Goal: Check status: Check status

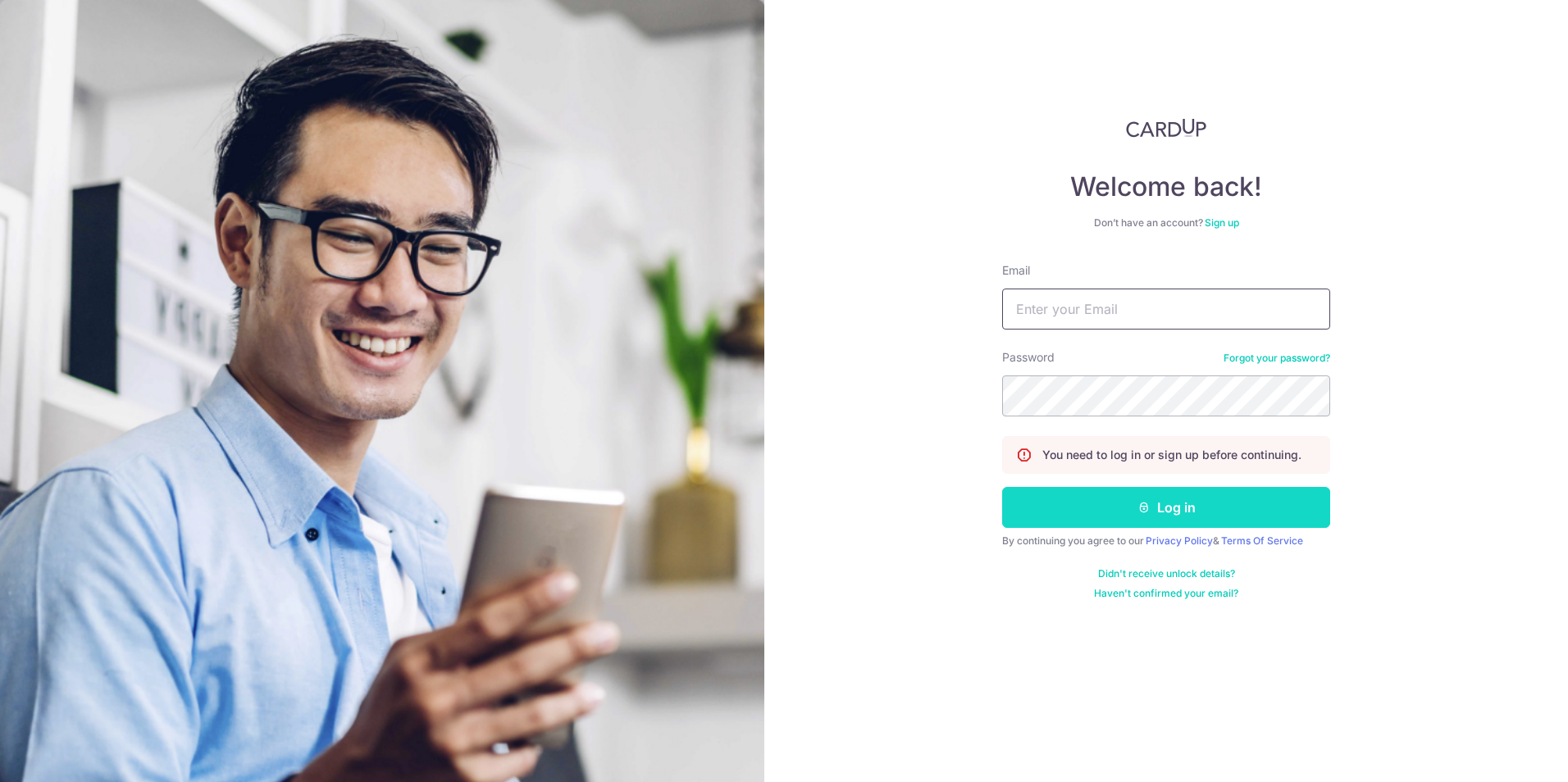
type input "[EMAIL_ADDRESS][DOMAIN_NAME]"
click at [1231, 493] on button "Log in" at bounding box center [1165, 508] width 328 height 41
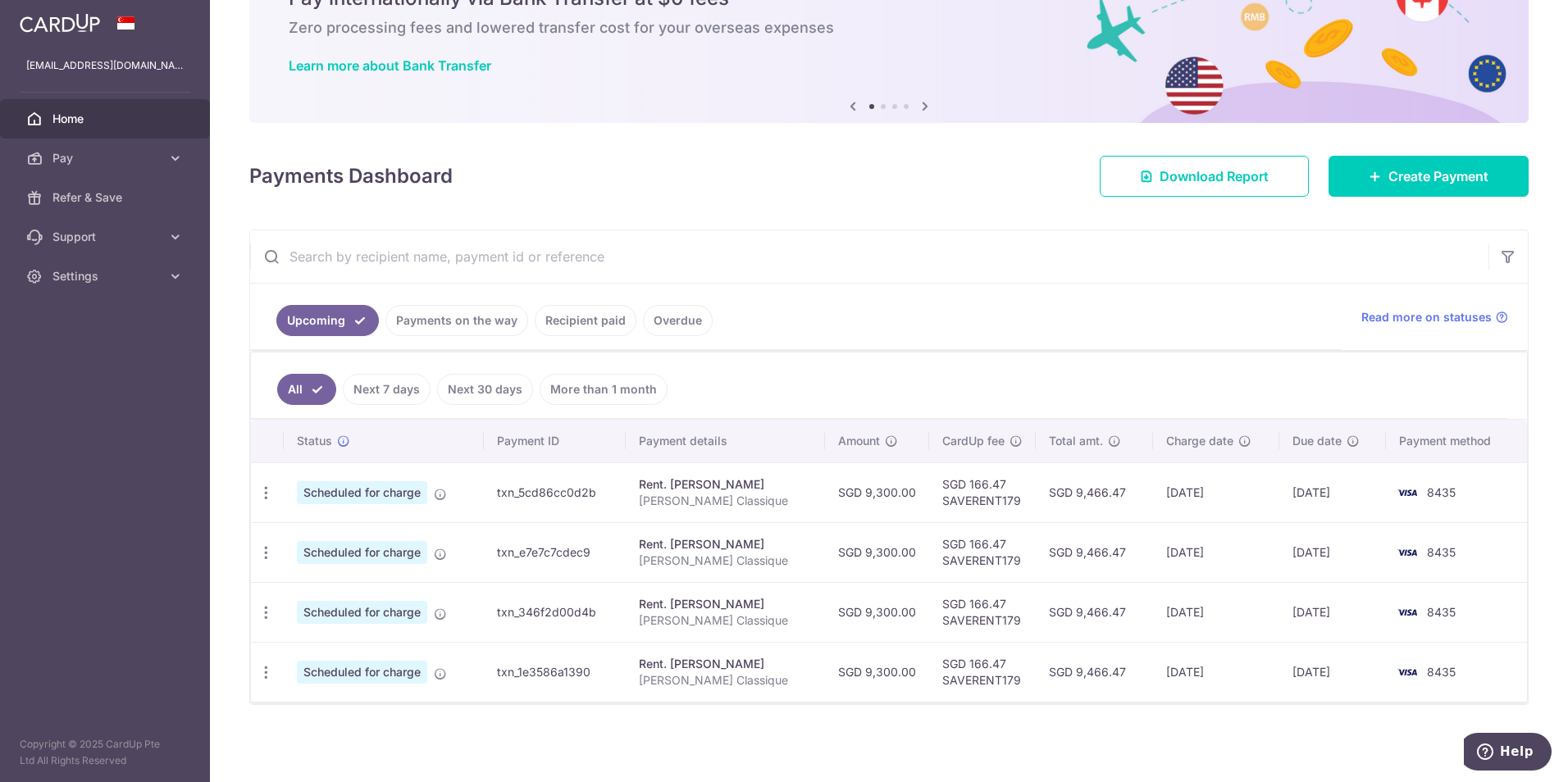
click at [572, 322] on link "Recipient paid" at bounding box center [586, 321] width 102 height 31
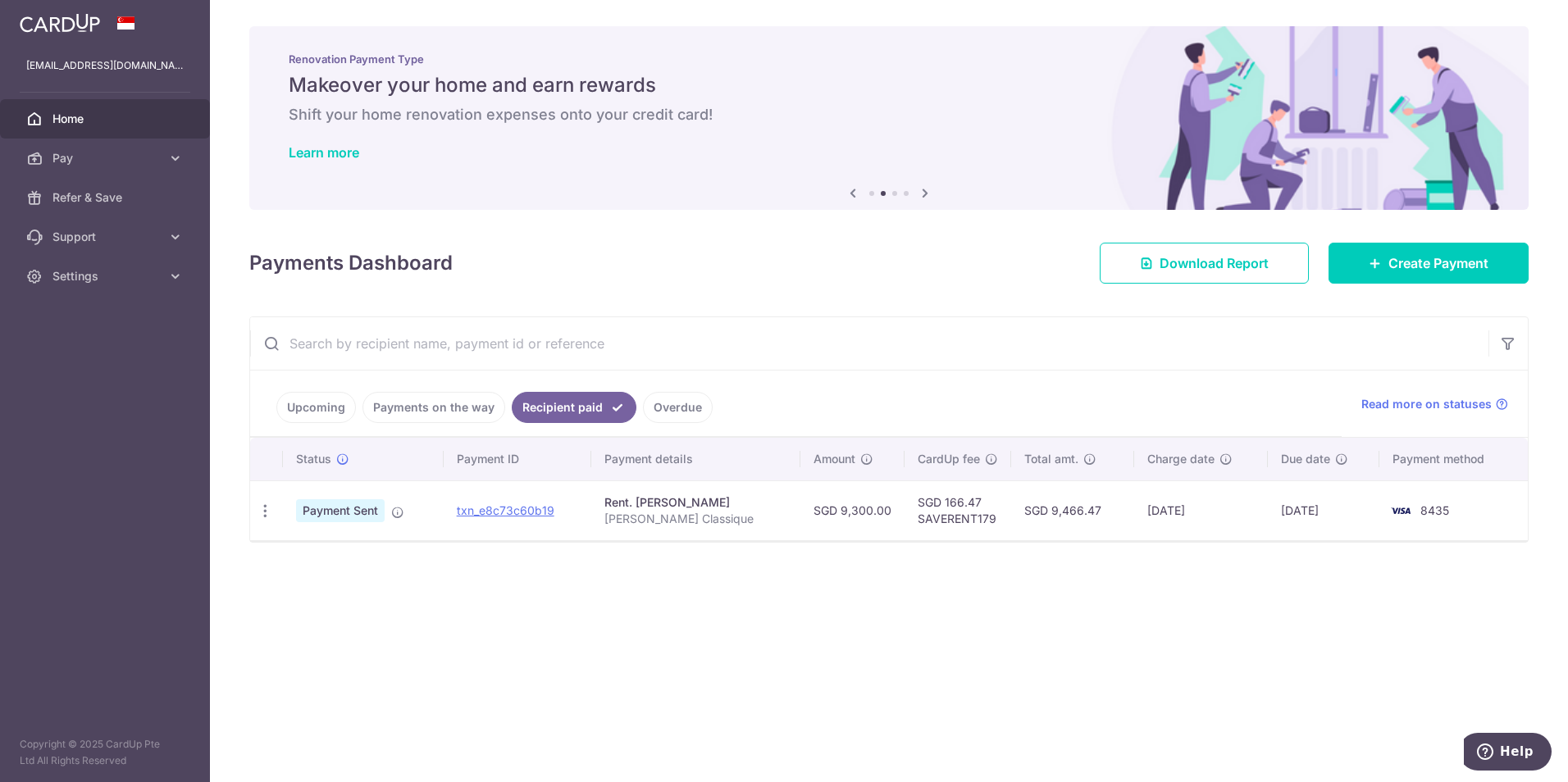
click at [316, 401] on link "Upcoming" at bounding box center [316, 408] width 80 height 31
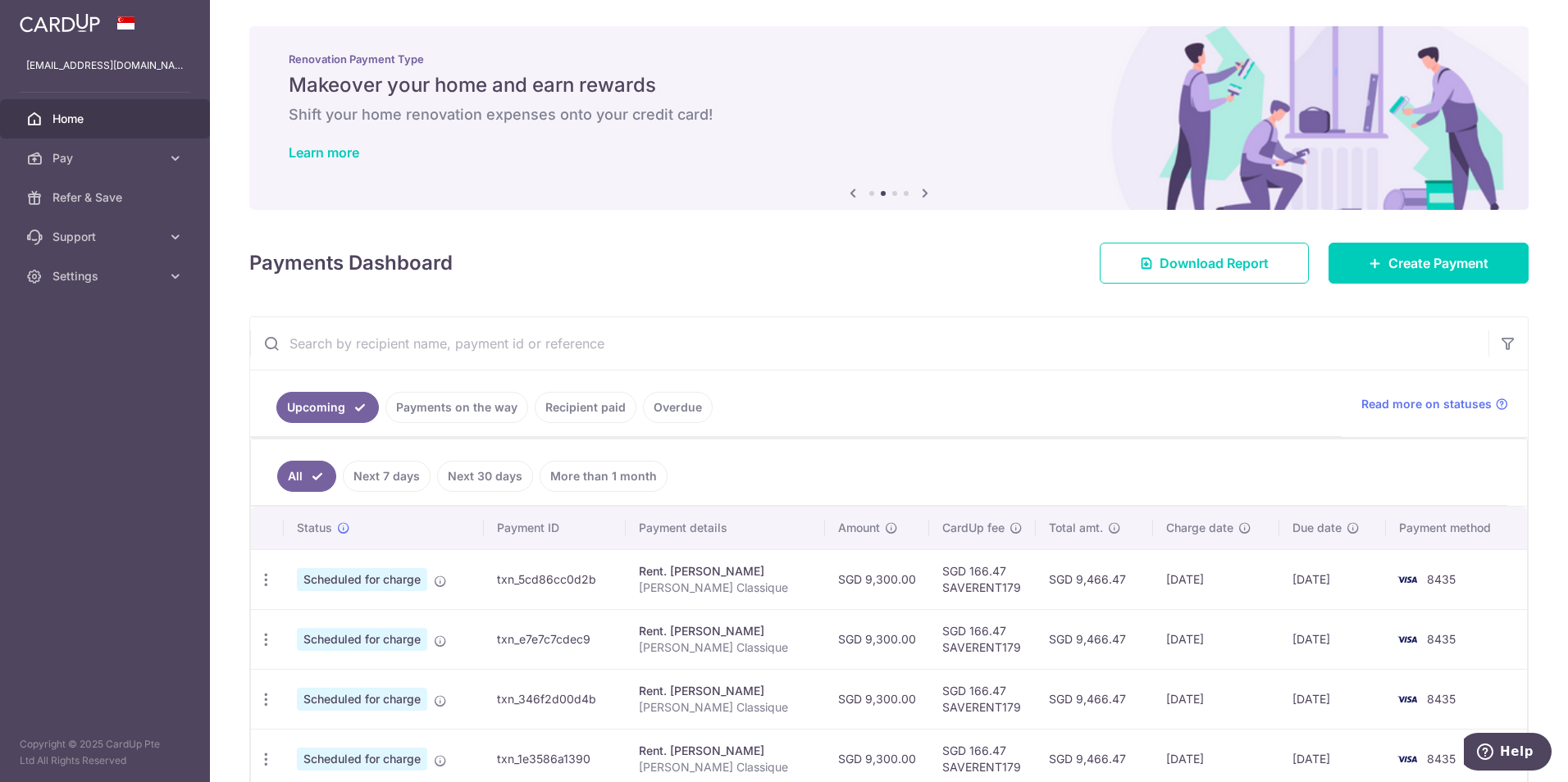
scroll to position [87, 0]
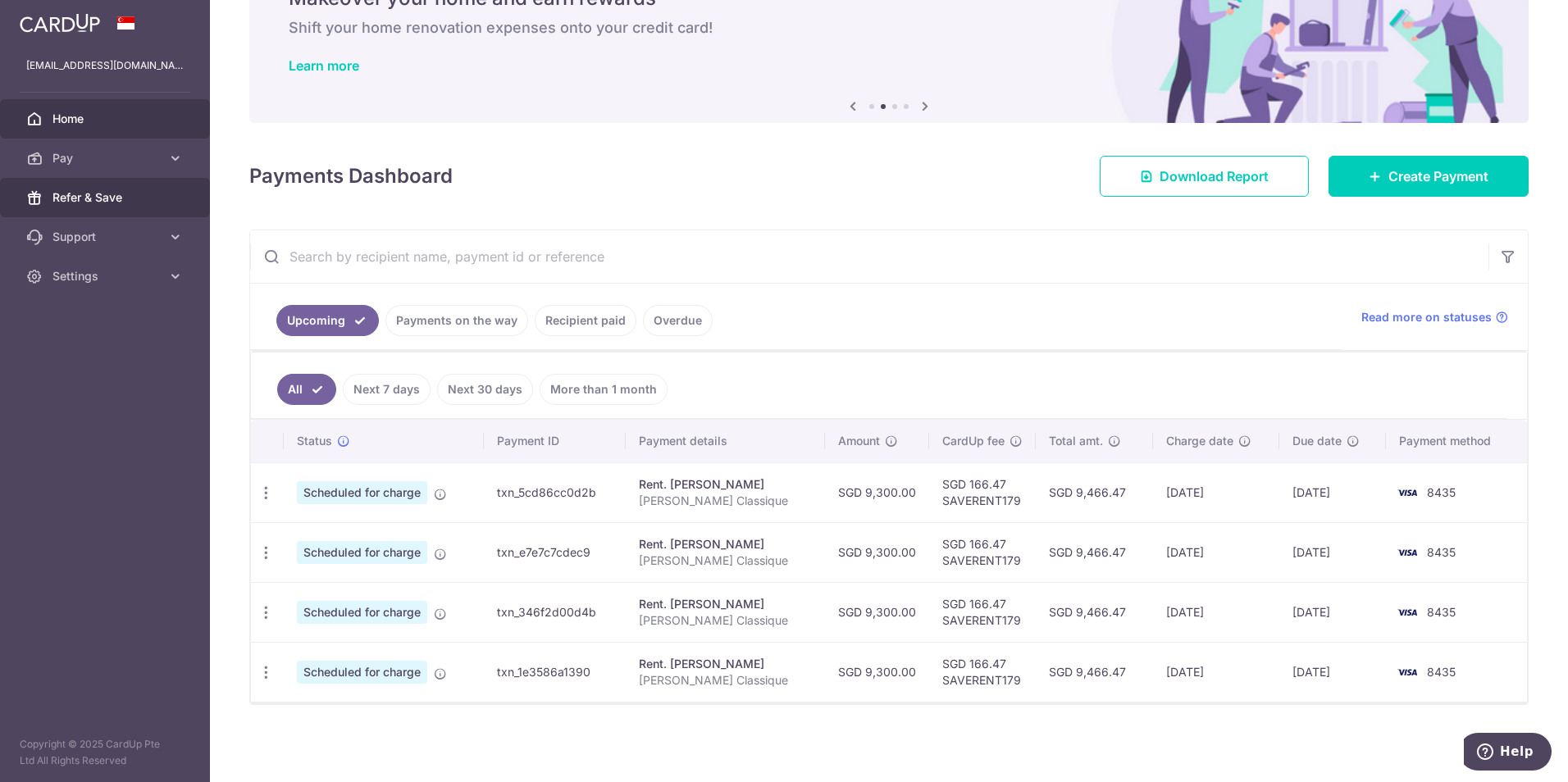
click at [96, 198] on span "Refer & Save" at bounding box center [106, 197] width 108 height 17
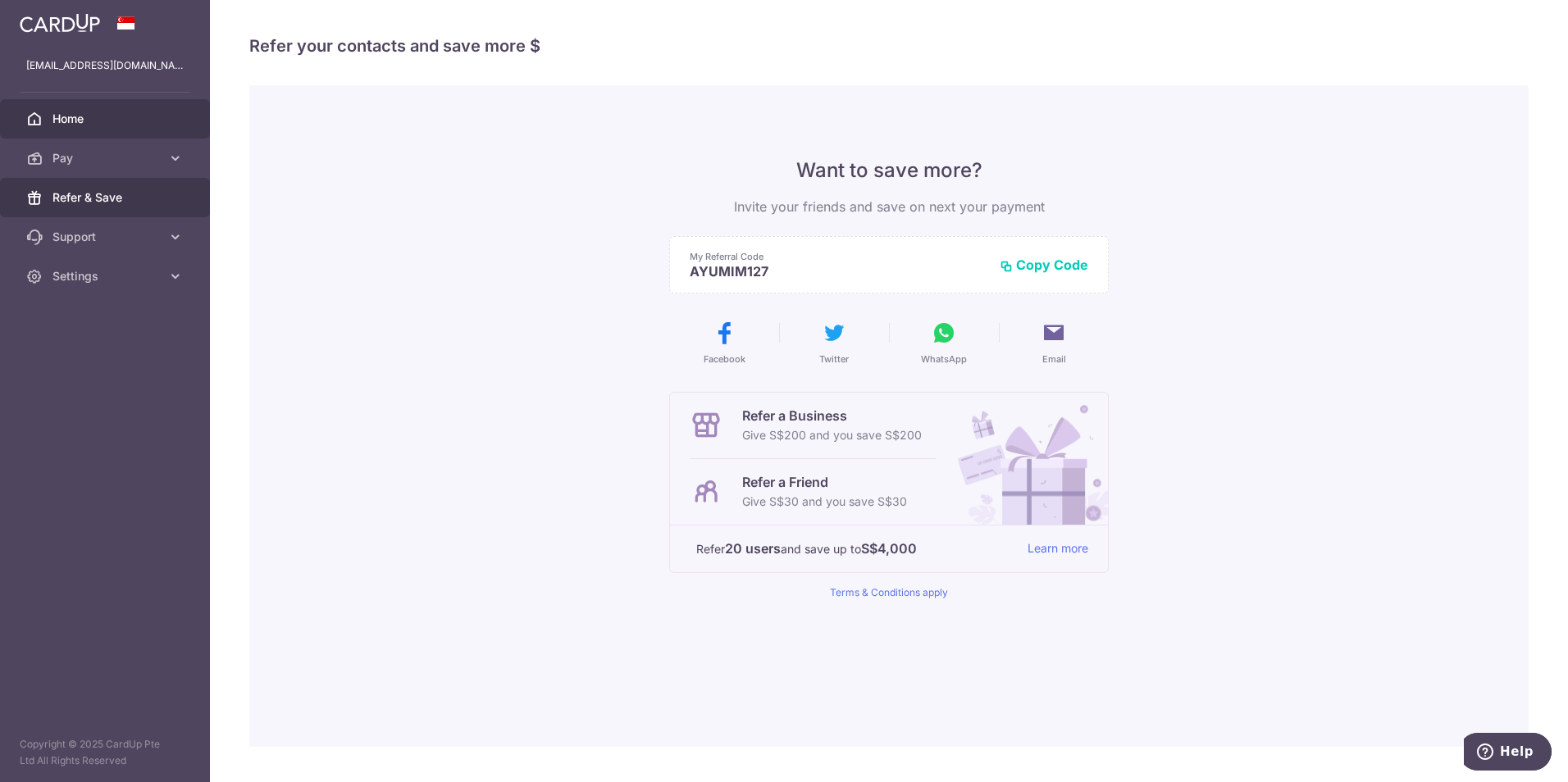
click at [64, 122] on span "Home" at bounding box center [106, 119] width 108 height 17
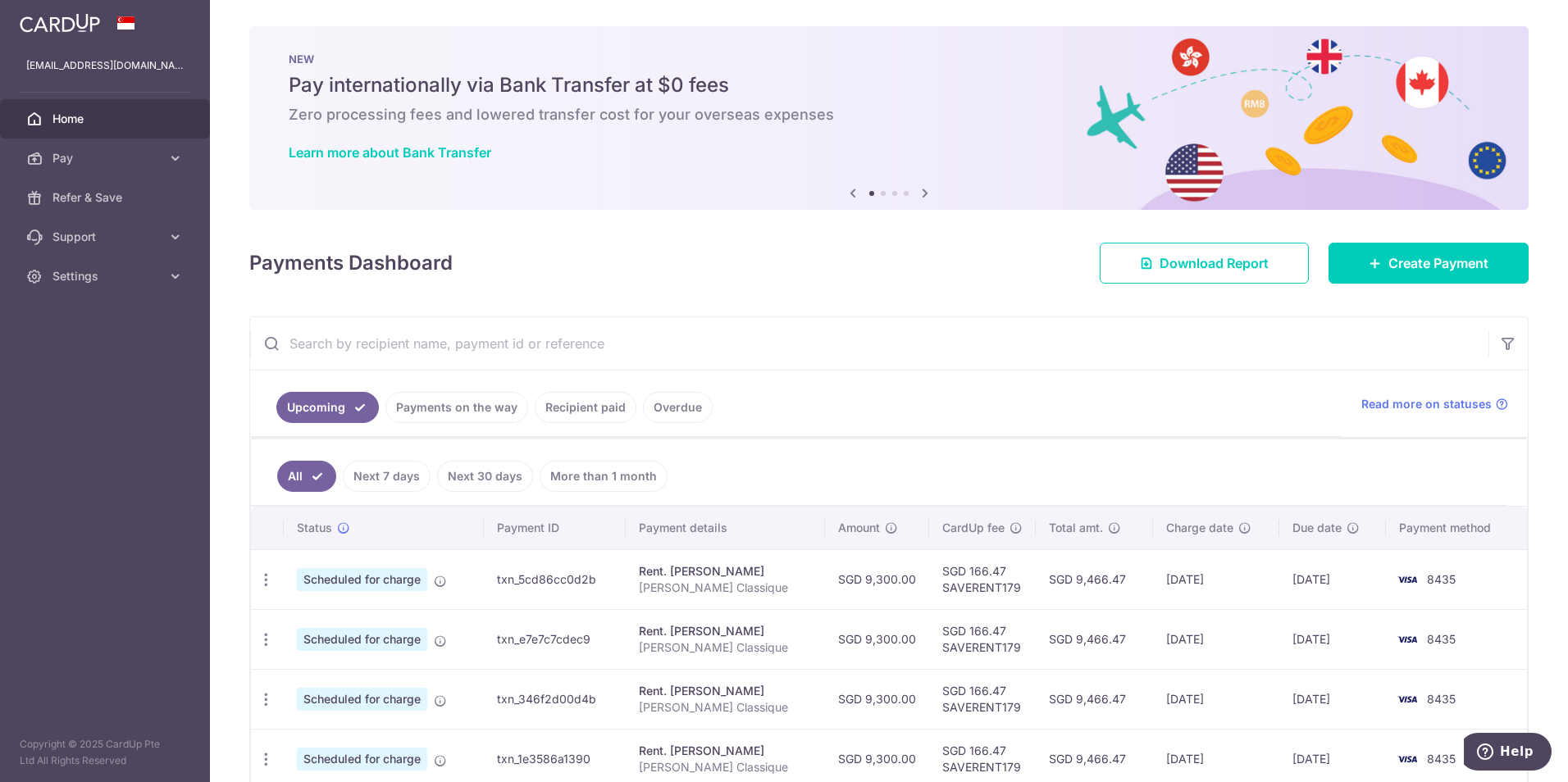
scroll to position [87, 0]
